Goal: Task Accomplishment & Management: Manage account settings

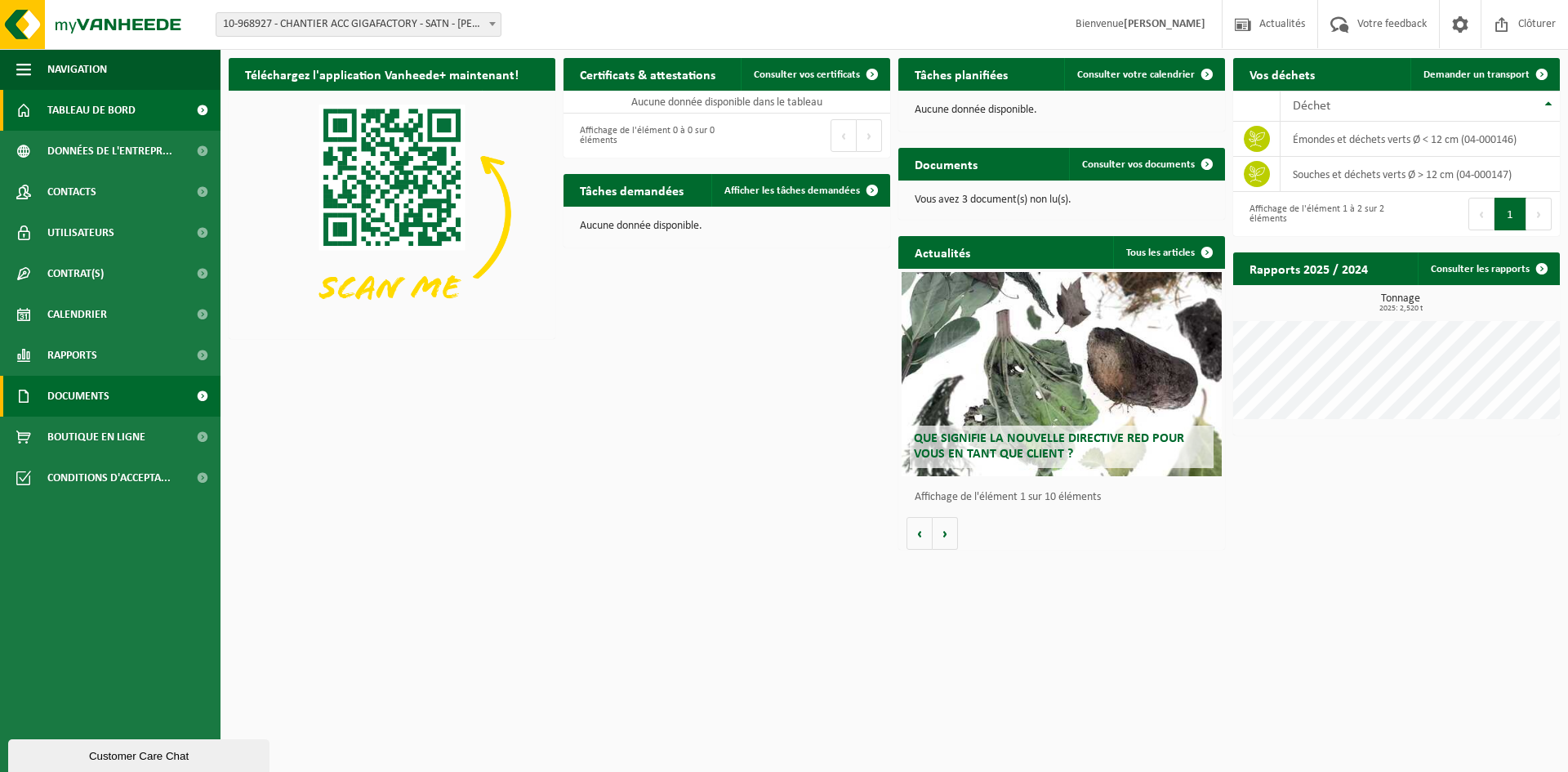
click at [196, 388] on span at bounding box center [202, 395] width 37 height 41
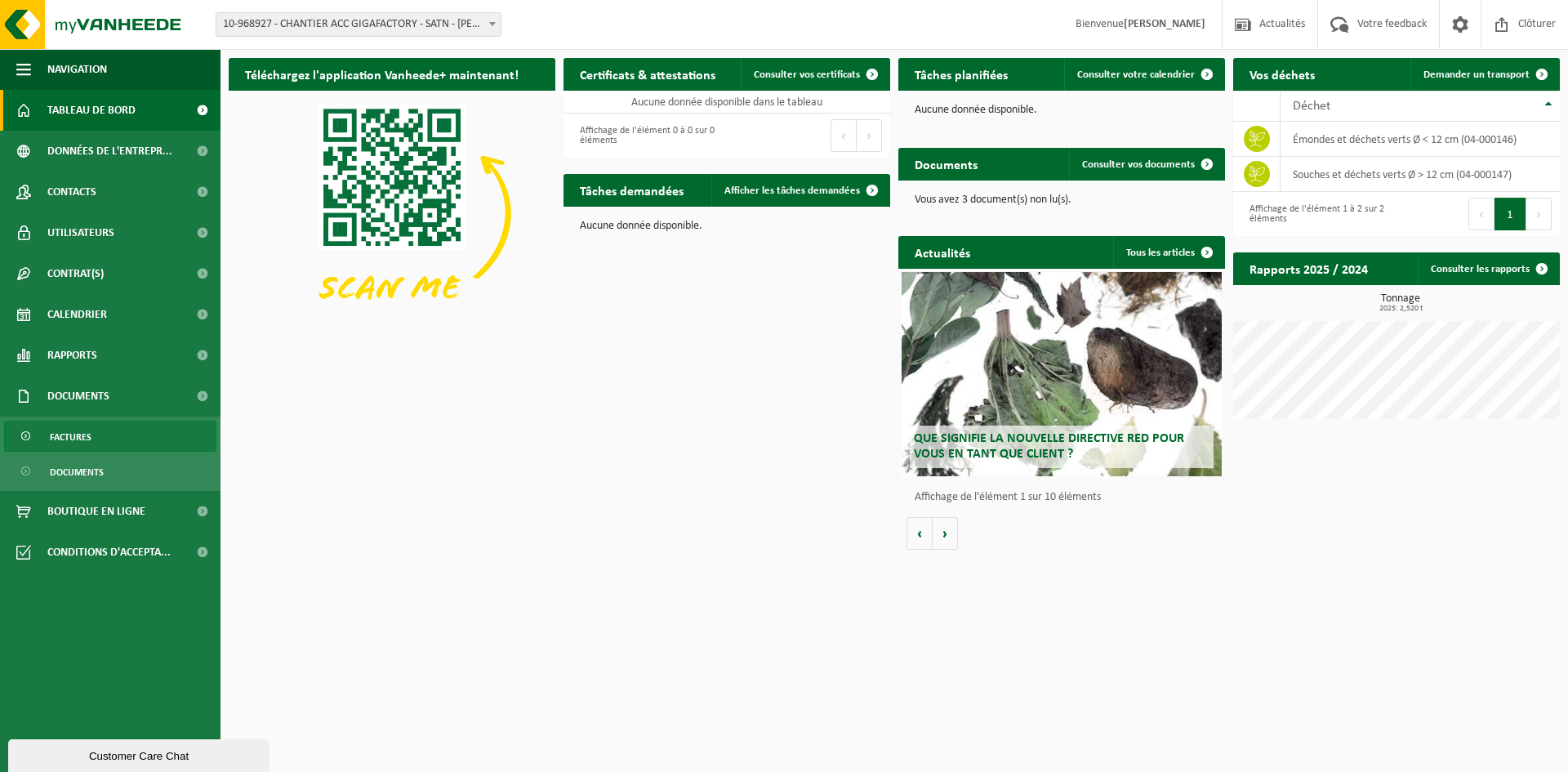
click at [70, 430] on span "Factures" at bounding box center [70, 437] width 41 height 31
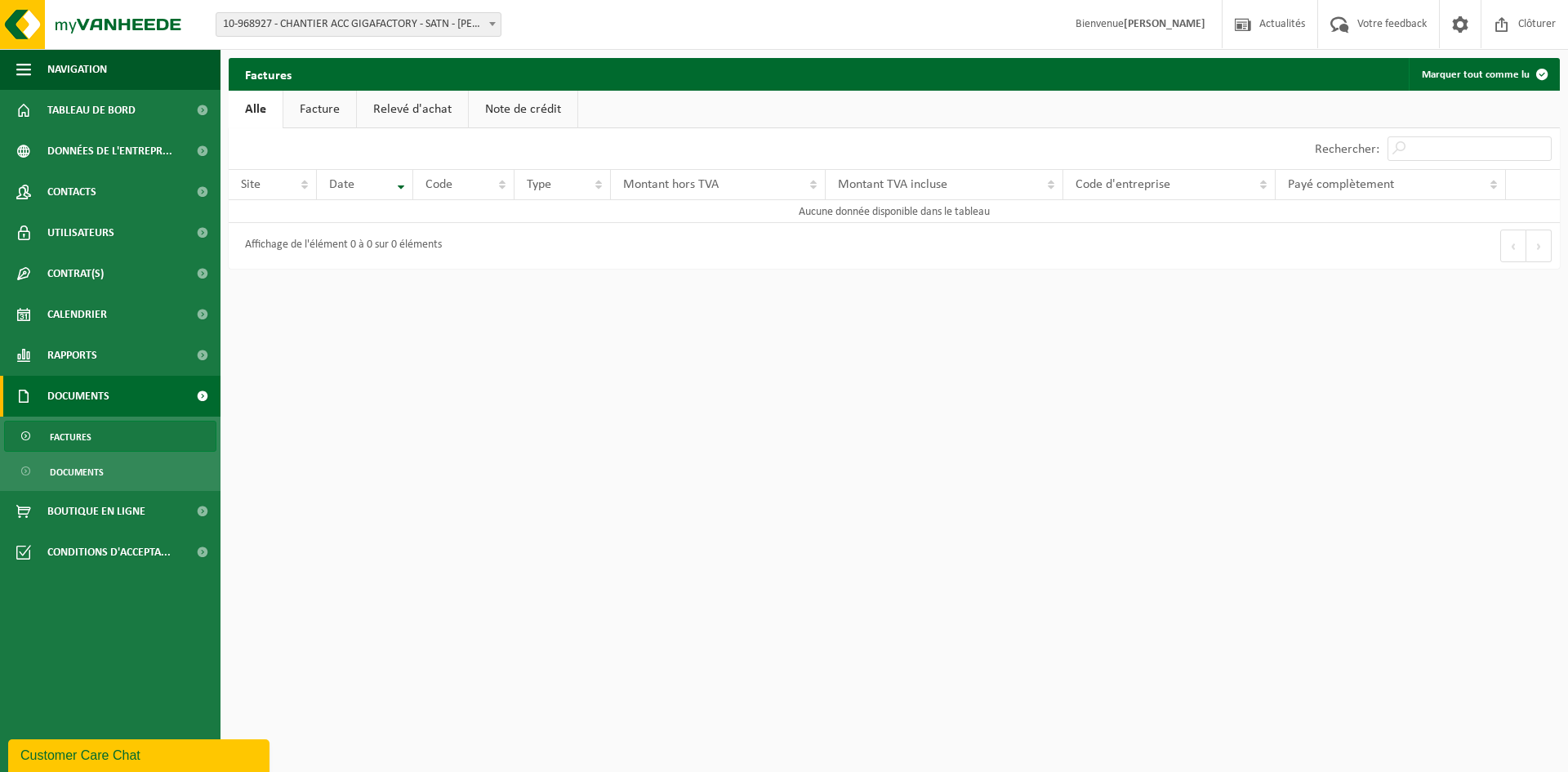
click at [322, 118] on link "Facture" at bounding box center [320, 110] width 73 height 38
click at [406, 112] on link "Relevé d'achat" at bounding box center [413, 110] width 111 height 38
click at [500, 107] on link "Note de crédit" at bounding box center [525, 110] width 109 height 38
click at [351, 126] on link "Facture" at bounding box center [319, 110] width 73 height 38
click at [257, 117] on link "Alle" at bounding box center [255, 110] width 53 height 38
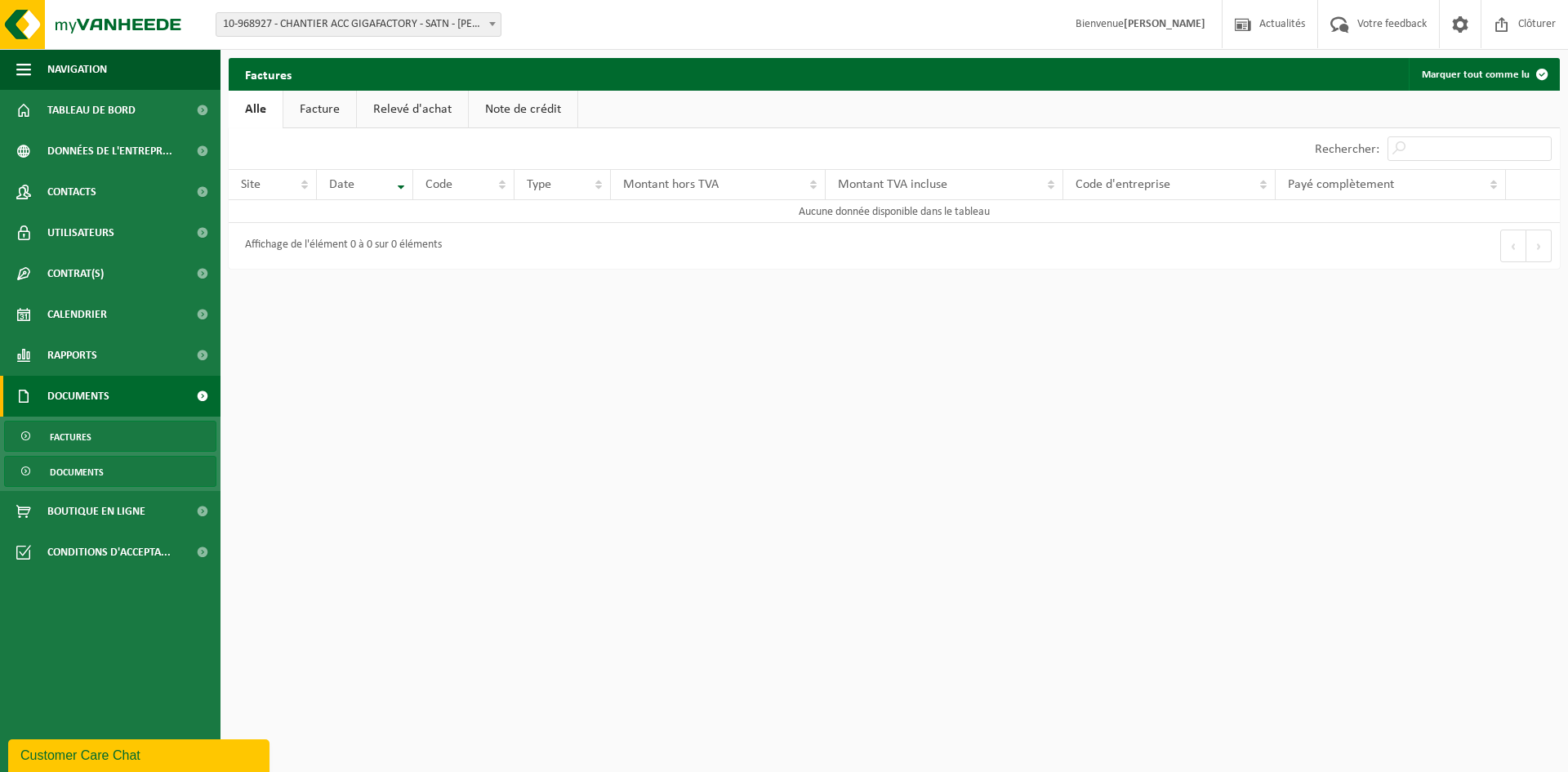
click at [82, 466] on span "Documents" at bounding box center [77, 472] width 54 height 31
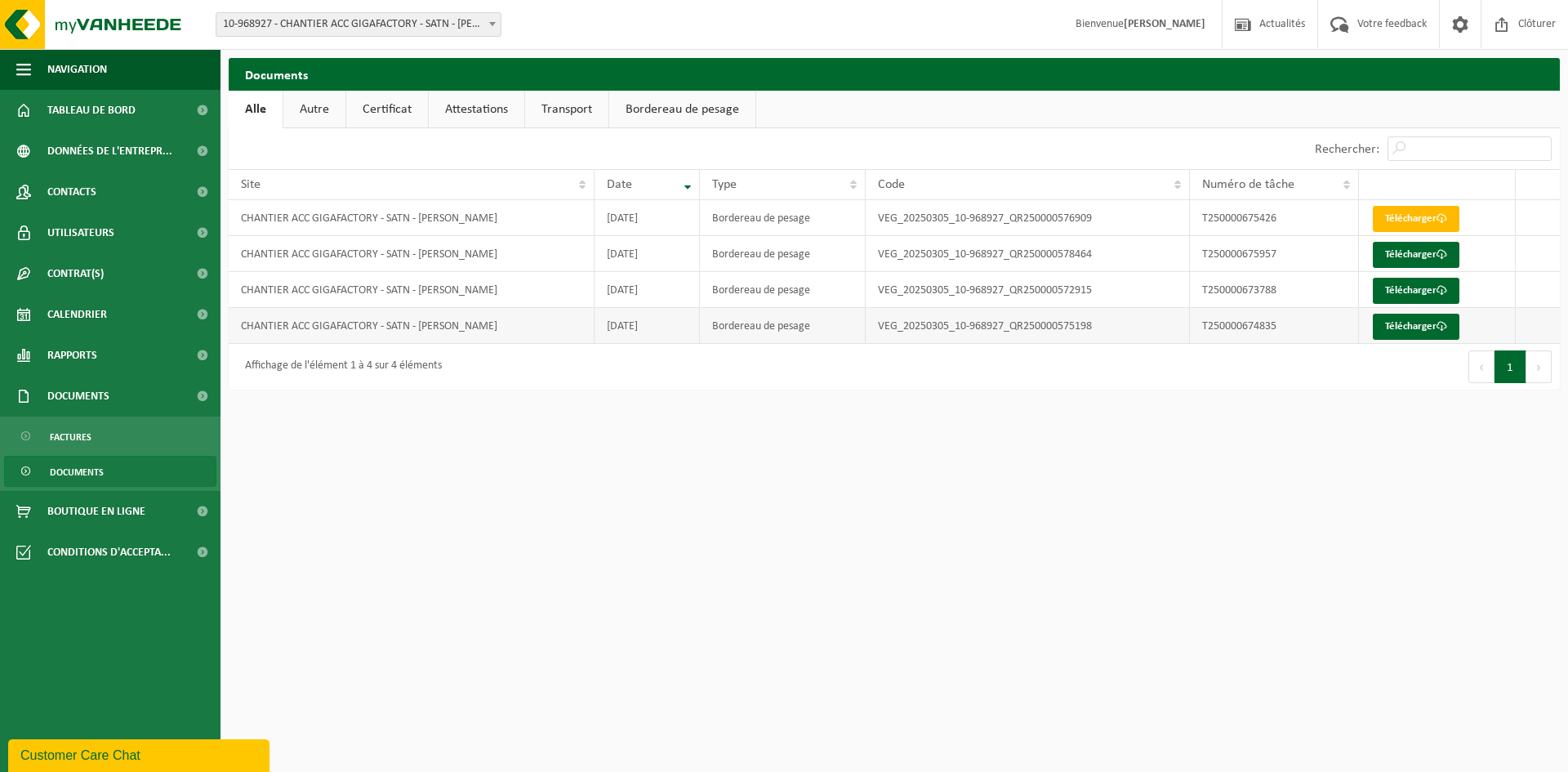
click at [1296, 326] on td "T250000674835" at bounding box center [1275, 326] width 169 height 36
click at [1419, 200] on td "Télécharger" at bounding box center [1437, 218] width 157 height 36
click at [1418, 219] on link "Télécharger" at bounding box center [1417, 218] width 87 height 26
click at [1394, 253] on link "Télécharger" at bounding box center [1417, 254] width 87 height 26
click at [83, 352] on span "Rapports" at bounding box center [72, 355] width 50 height 41
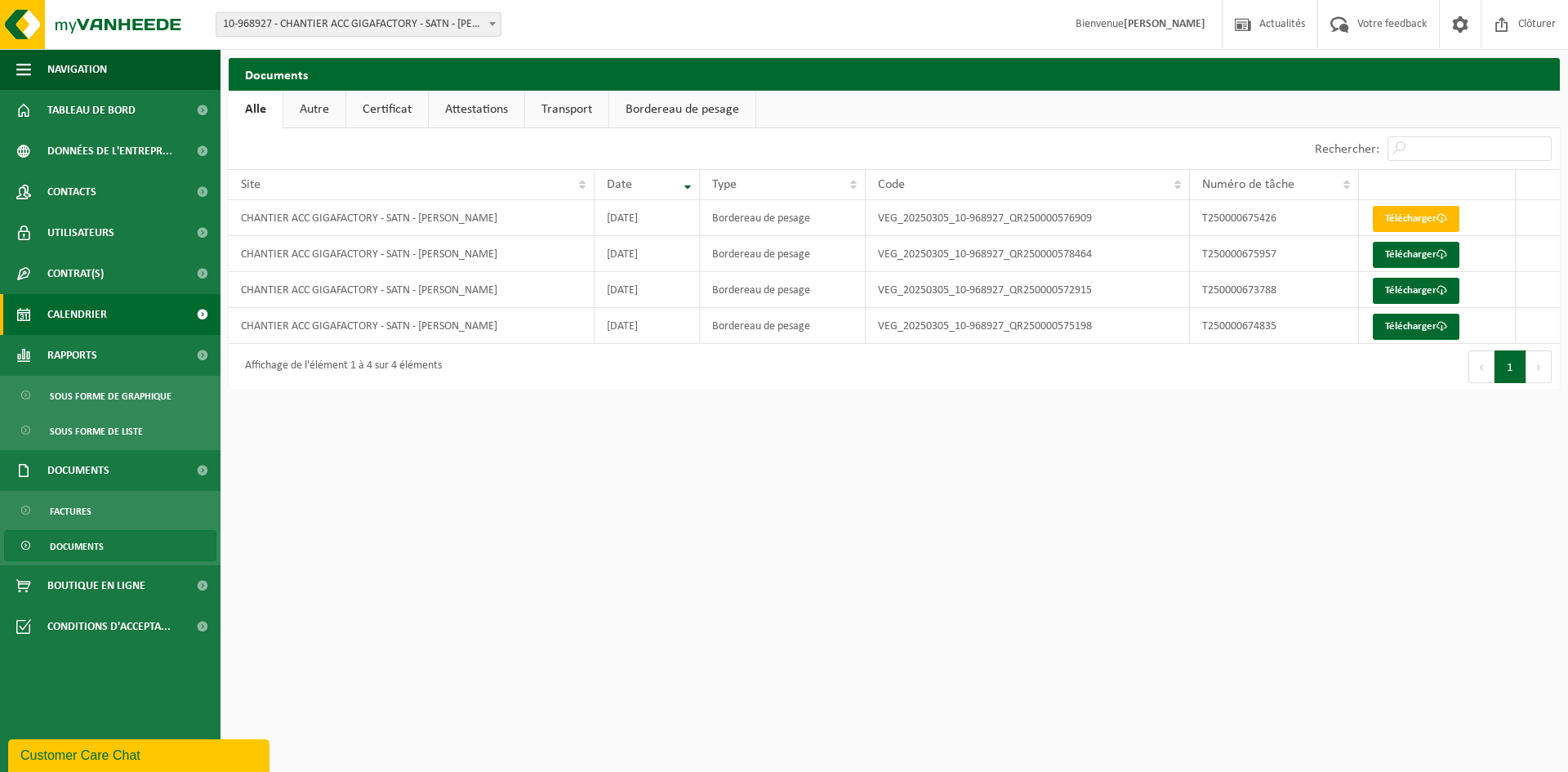
click at [86, 319] on span "Calendrier" at bounding box center [77, 313] width 59 height 41
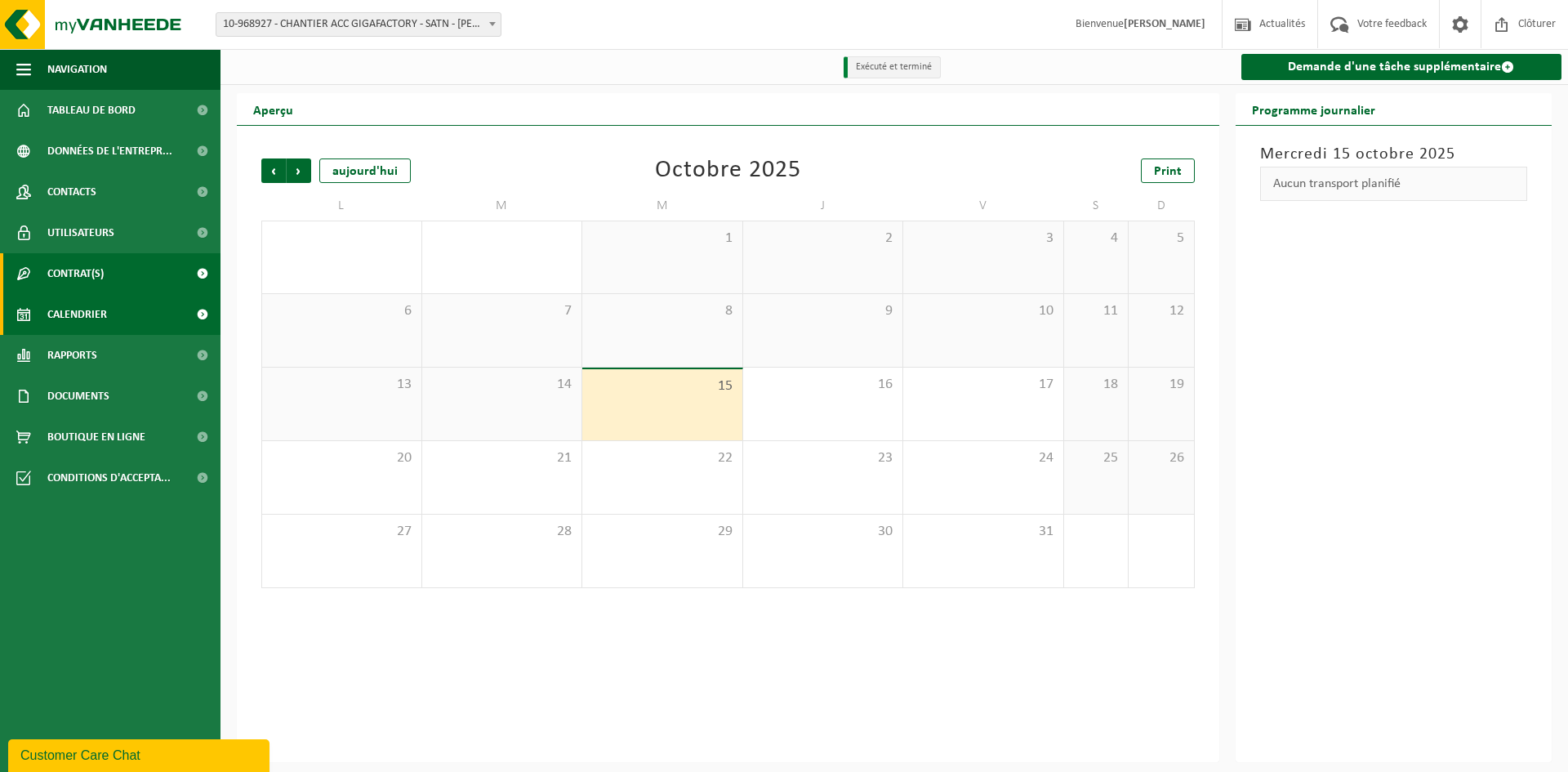
click at [74, 286] on span "Contrat(s)" at bounding box center [76, 273] width 57 height 41
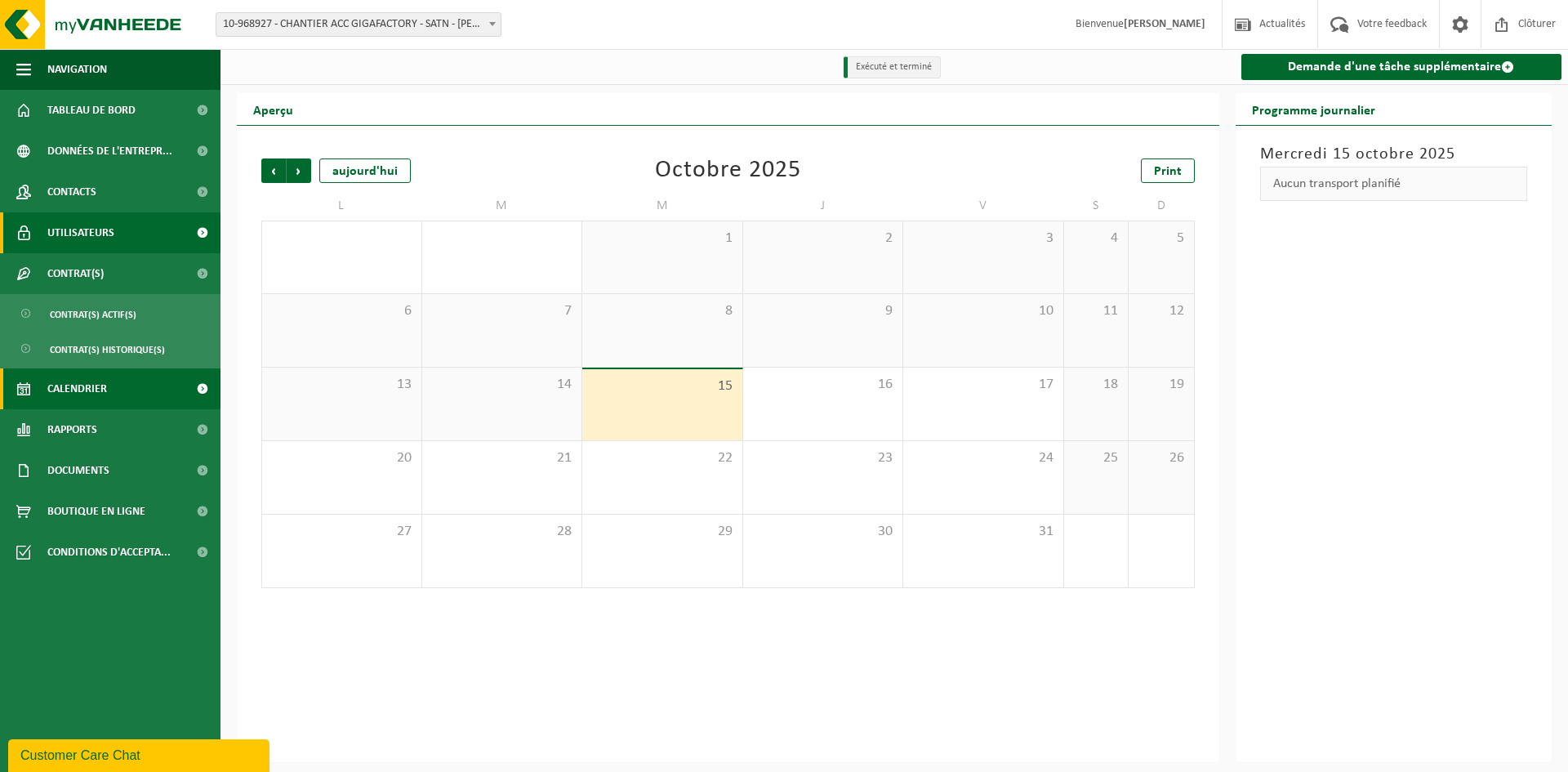
click at [85, 231] on span "Utilisateurs" at bounding box center [81, 232] width 67 height 41
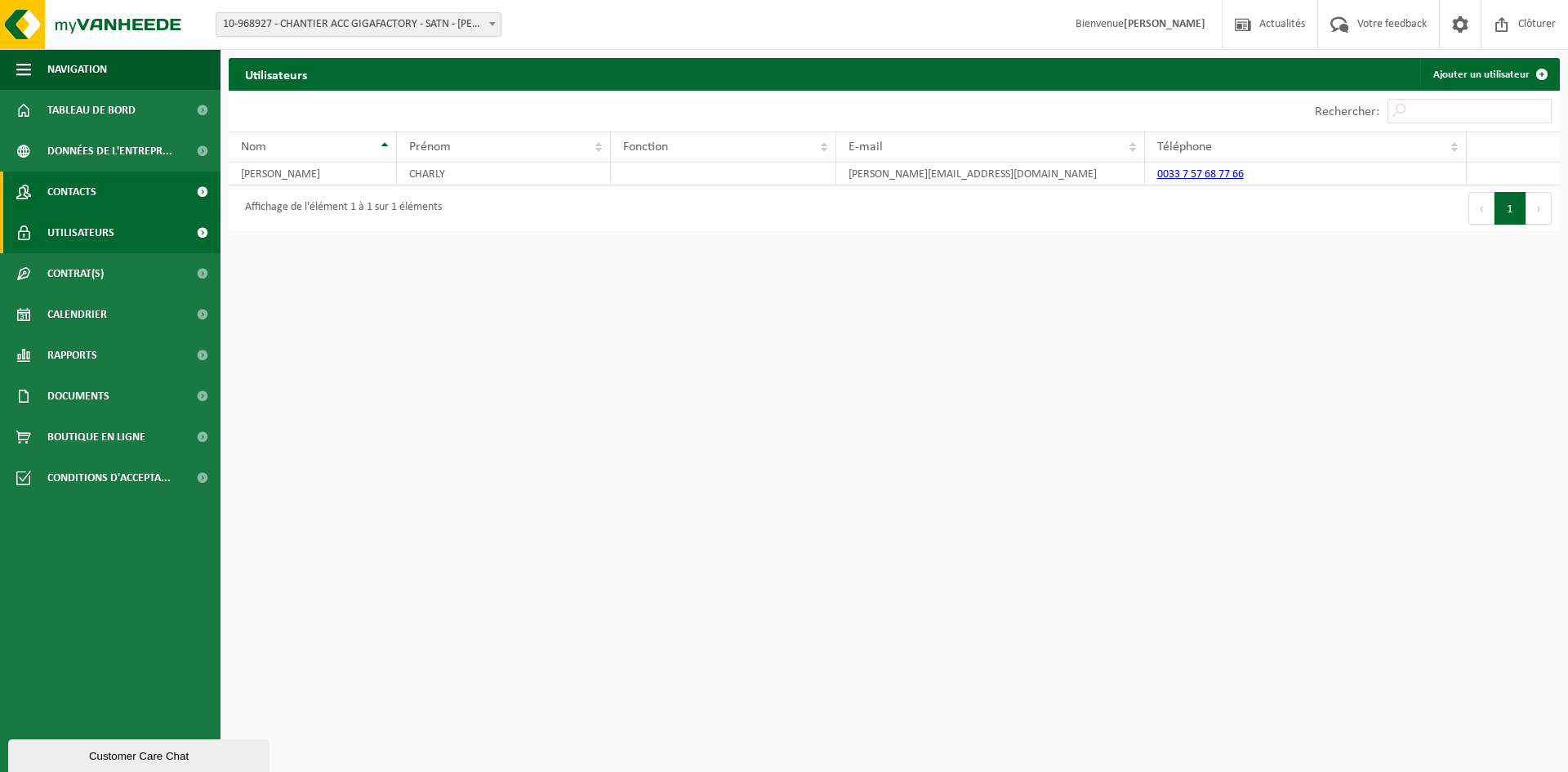
click at [72, 192] on span "Contacts" at bounding box center [72, 191] width 49 height 41
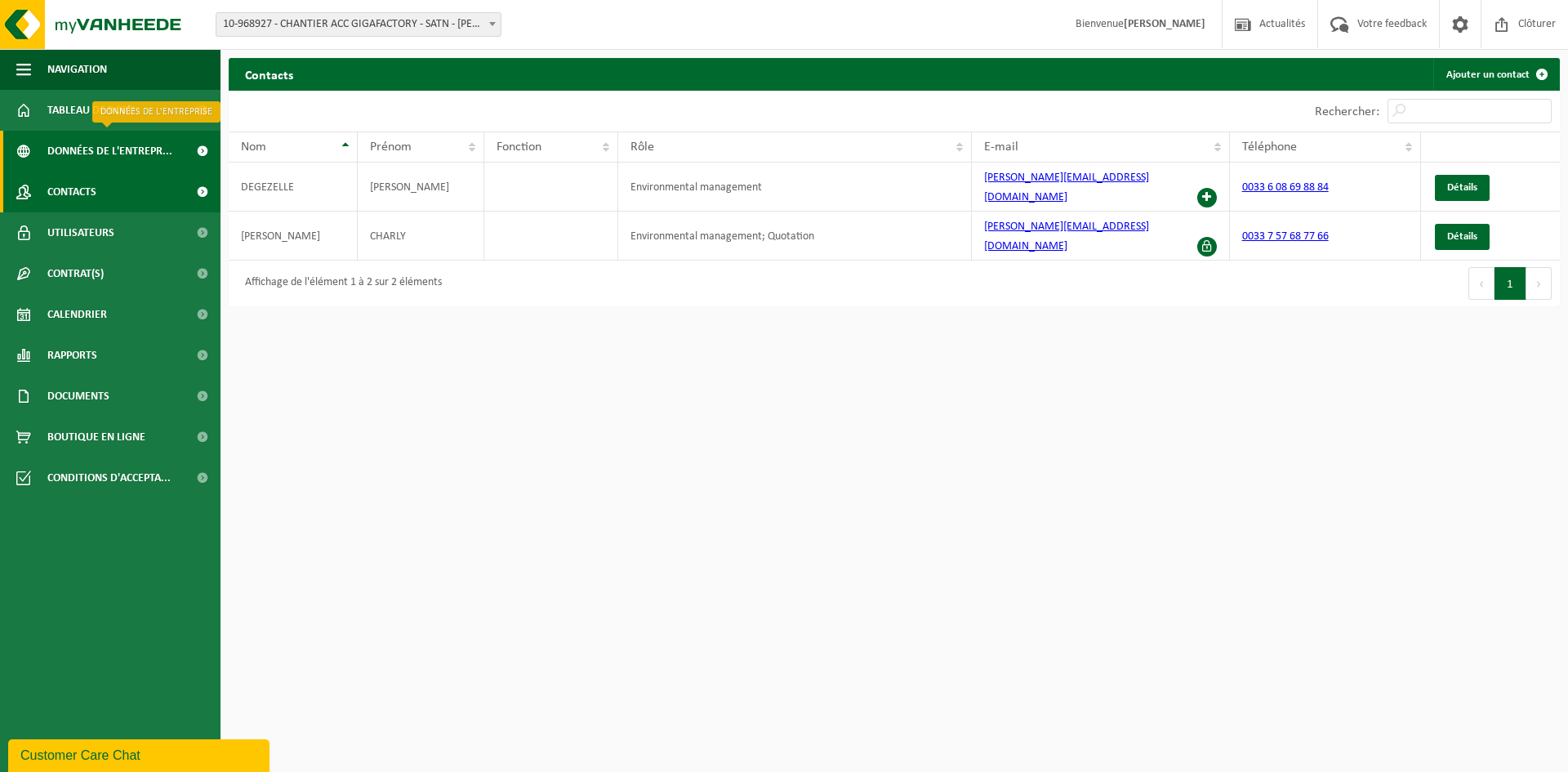
click at [105, 144] on span "Données de l'entrepr..." at bounding box center [110, 150] width 125 height 41
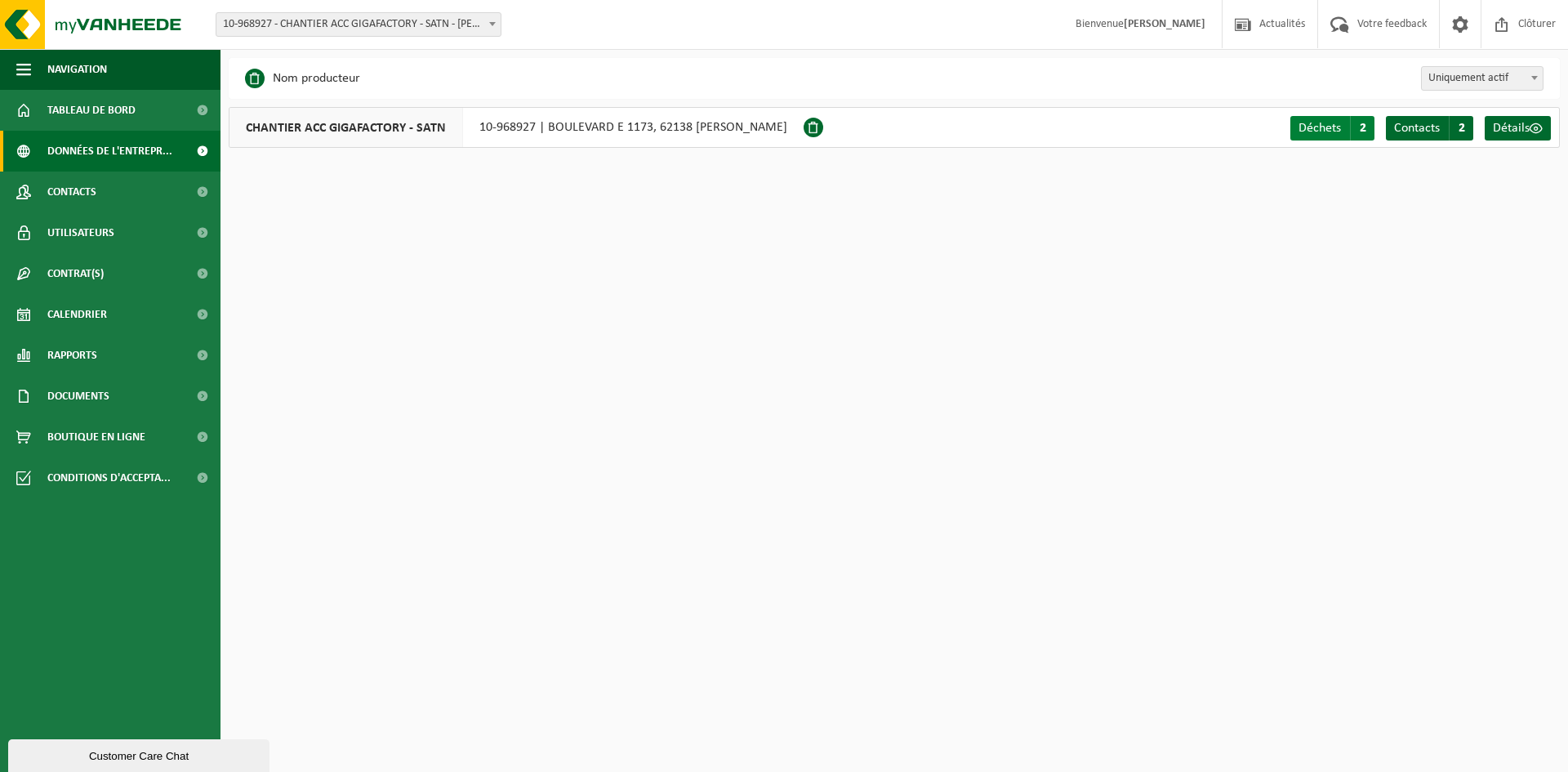
click at [1363, 131] on span "2" at bounding box center [1362, 128] width 24 height 24
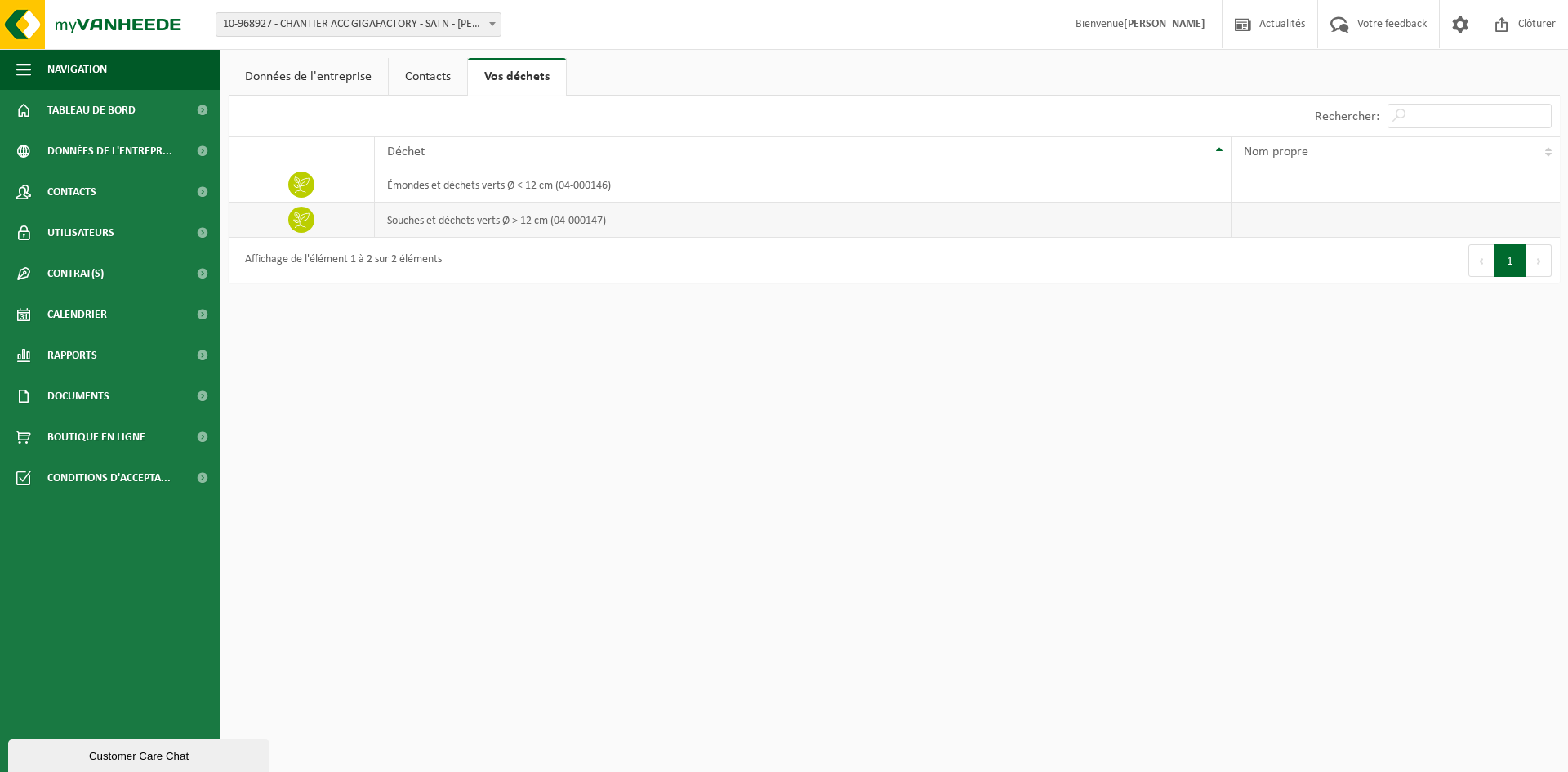
click at [489, 229] on td "souches et déchets verts Ø > 12 cm (04-000147)" at bounding box center [803, 220] width 857 height 35
click at [148, 100] on link "Tableau de bord" at bounding box center [110, 110] width 221 height 41
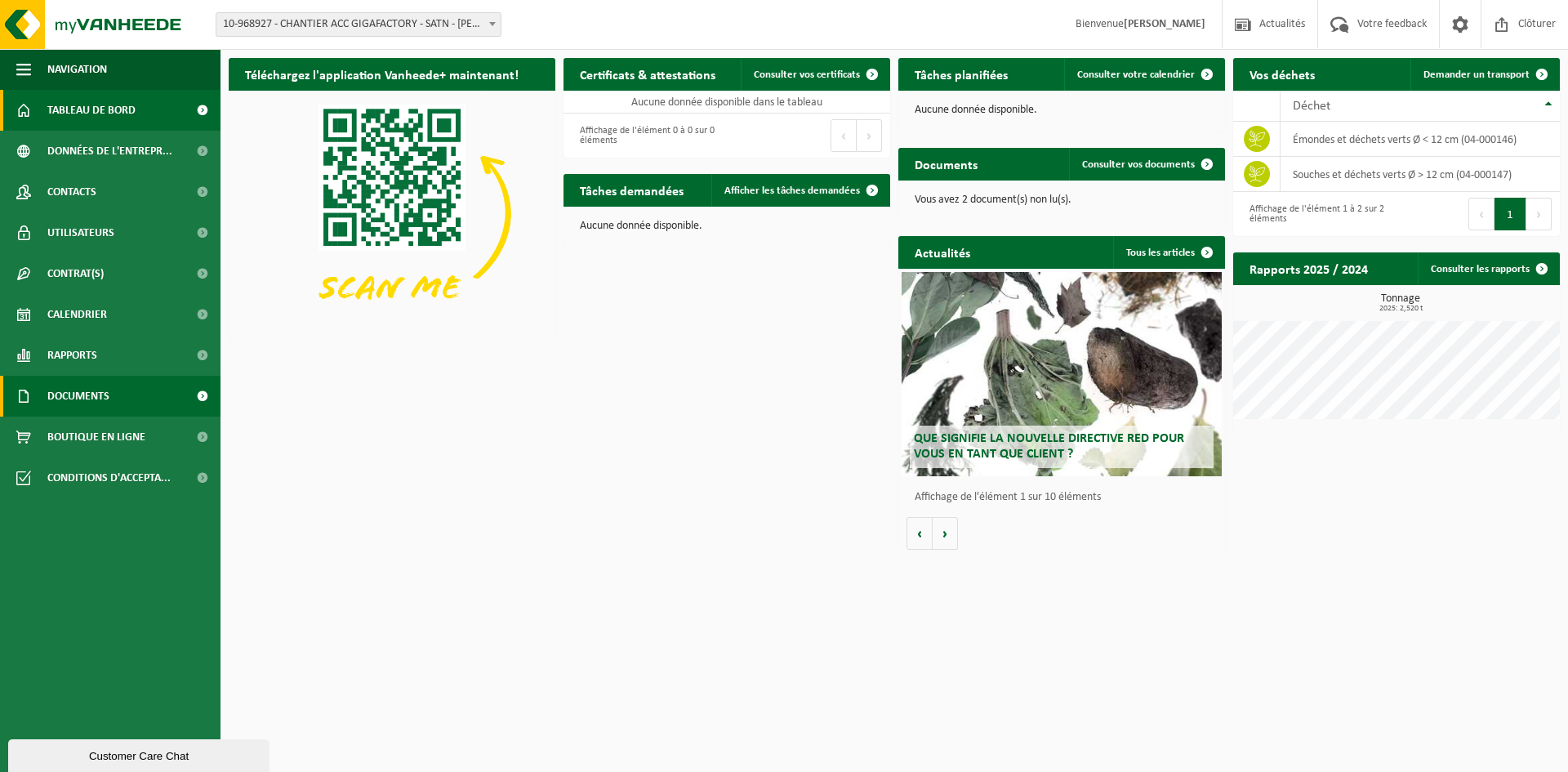
click at [104, 391] on span "Documents" at bounding box center [78, 395] width 62 height 41
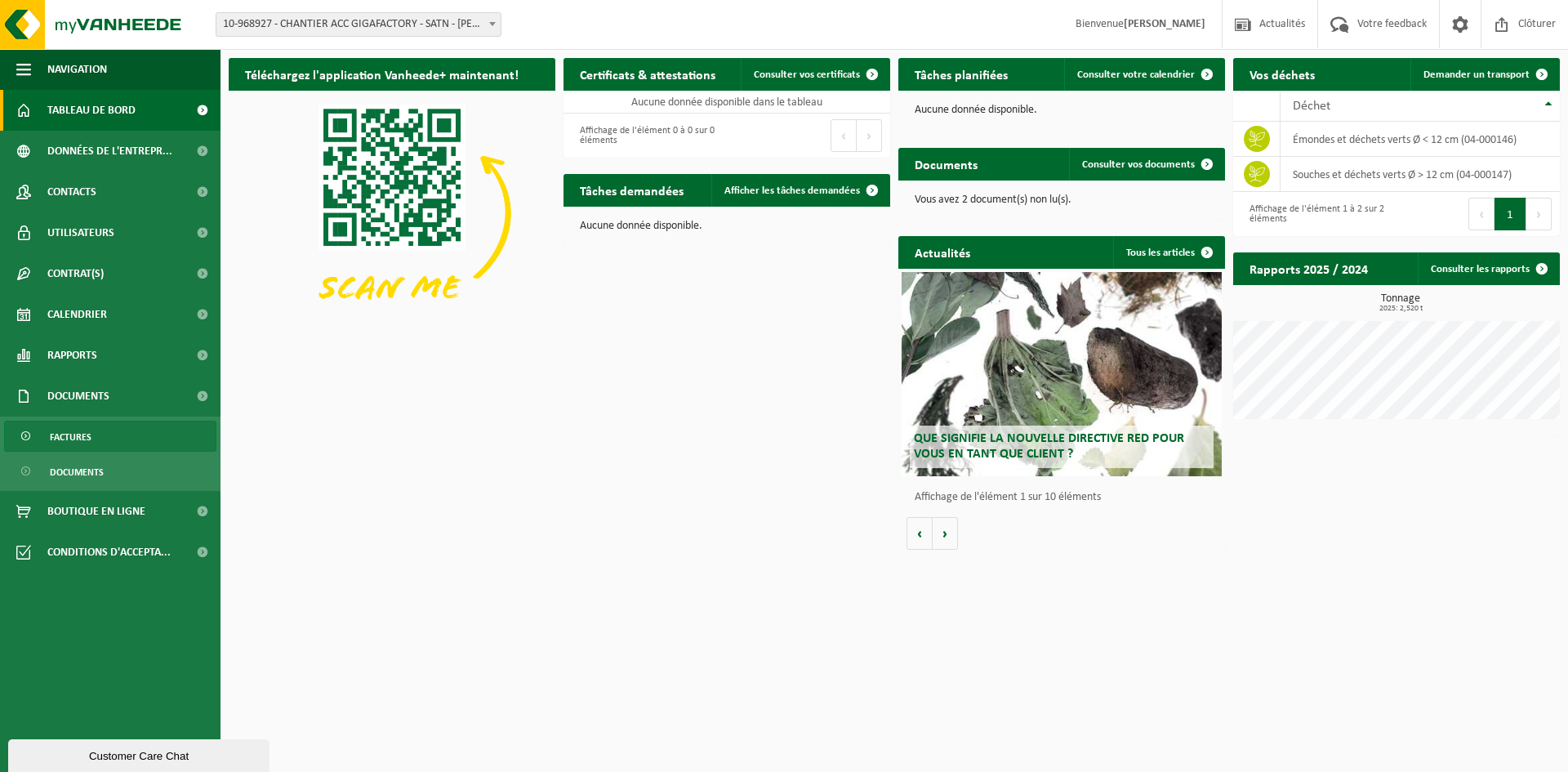
click at [71, 437] on span "Factures" at bounding box center [70, 437] width 41 height 31
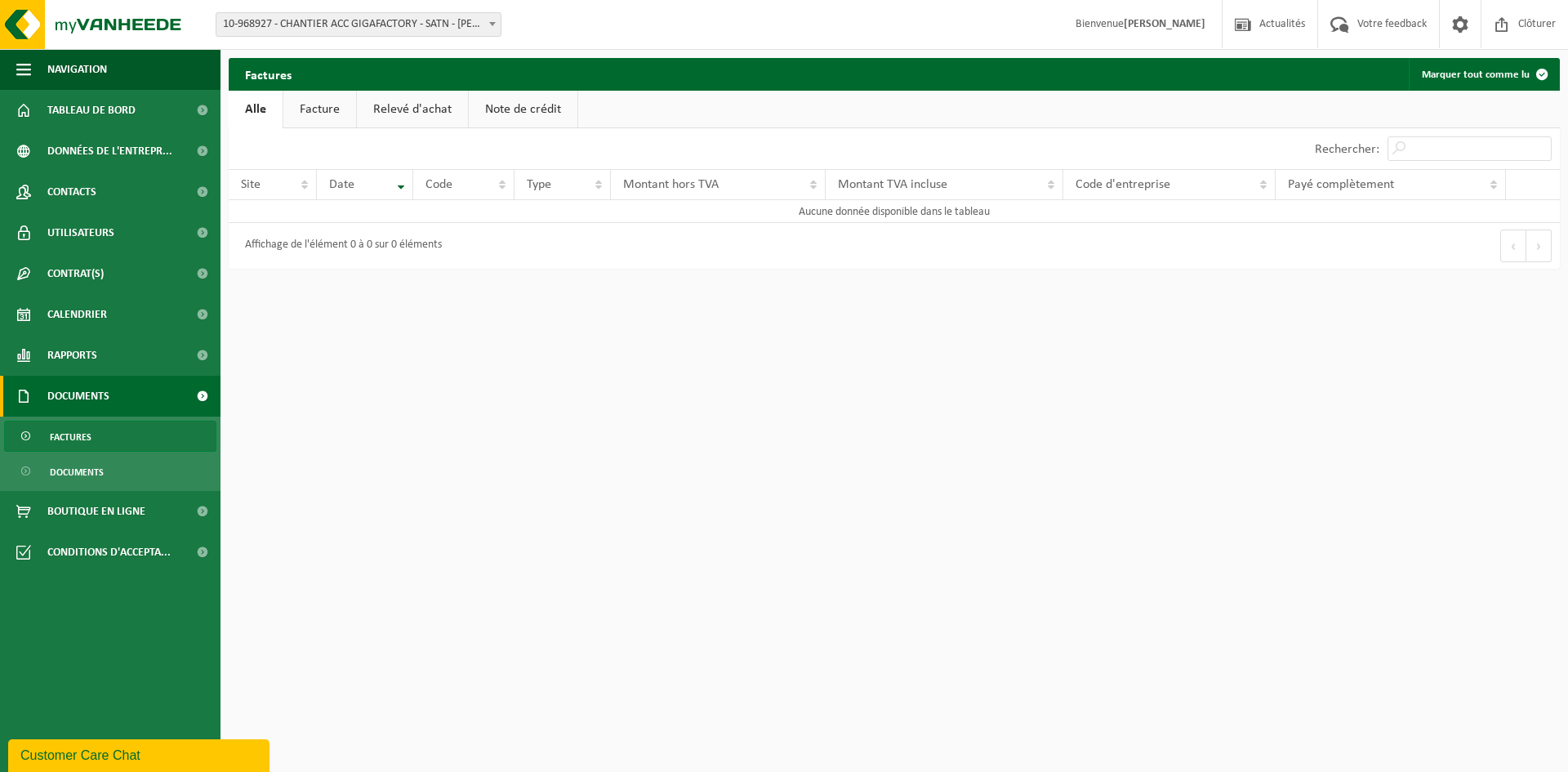
click at [315, 110] on link "Facture" at bounding box center [320, 110] width 73 height 38
click at [407, 109] on link "Relevé d'achat" at bounding box center [413, 110] width 111 height 38
click at [502, 101] on link "Note de crédit" at bounding box center [525, 110] width 109 height 38
click at [250, 108] on link "Alle" at bounding box center [255, 110] width 53 height 38
click at [651, 141] on div "Afficher 10 25 50 100 10 éléments" at bounding box center [561, 148] width 666 height 41
